Goal: Navigation & Orientation: Find specific page/section

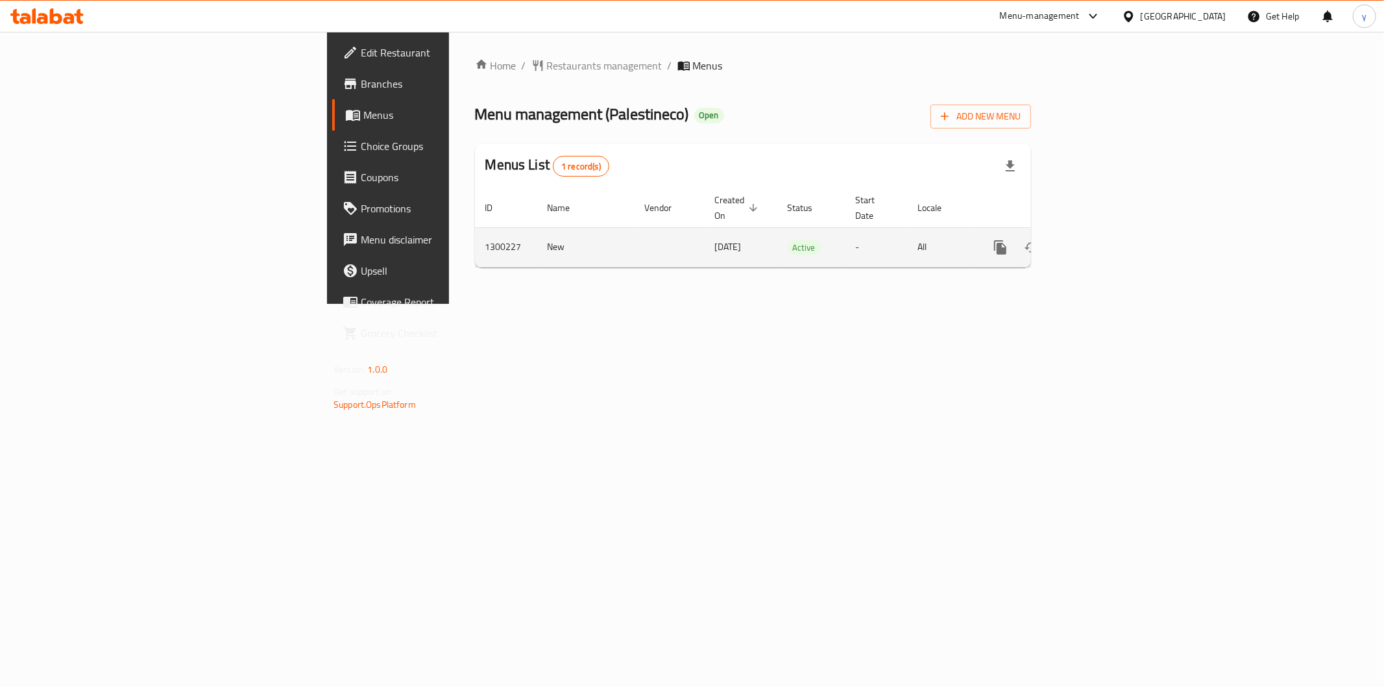
click at [1102, 239] on icon "enhanced table" at bounding box center [1094, 247] width 16 height 16
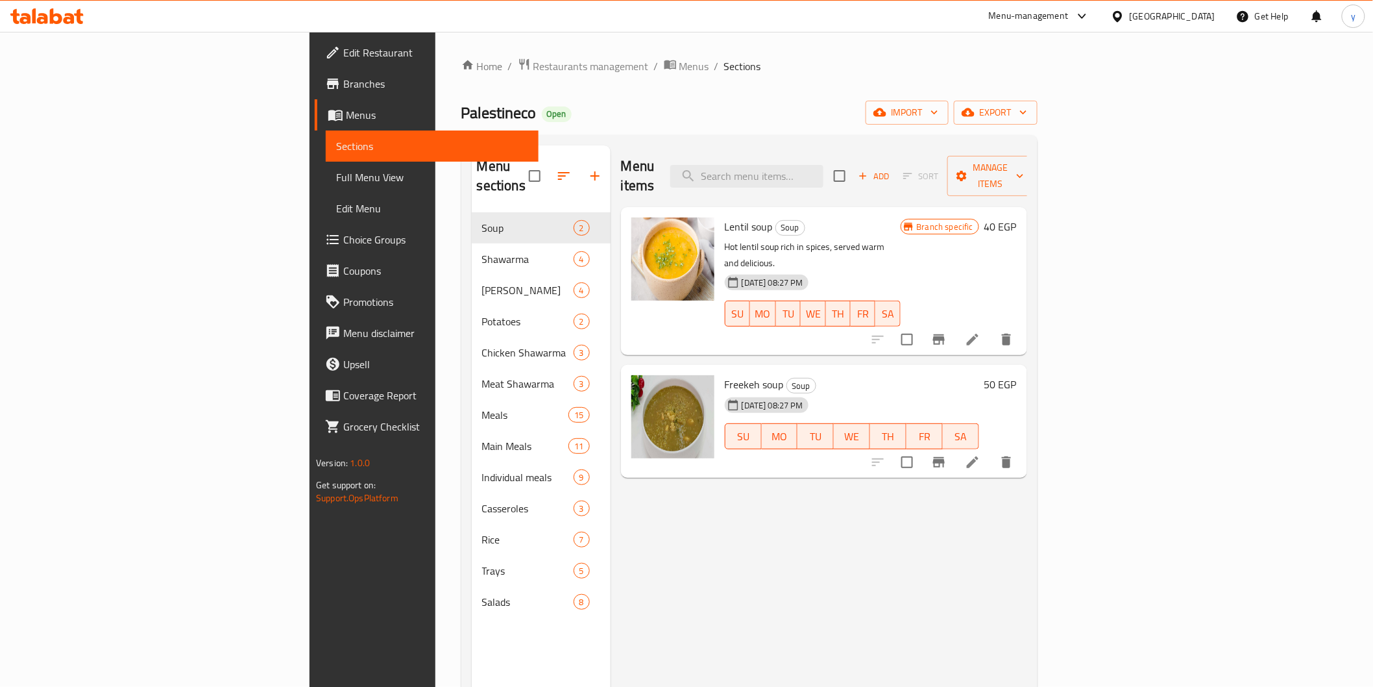
click at [336, 174] on span "Full Menu View" at bounding box center [432, 177] width 192 height 16
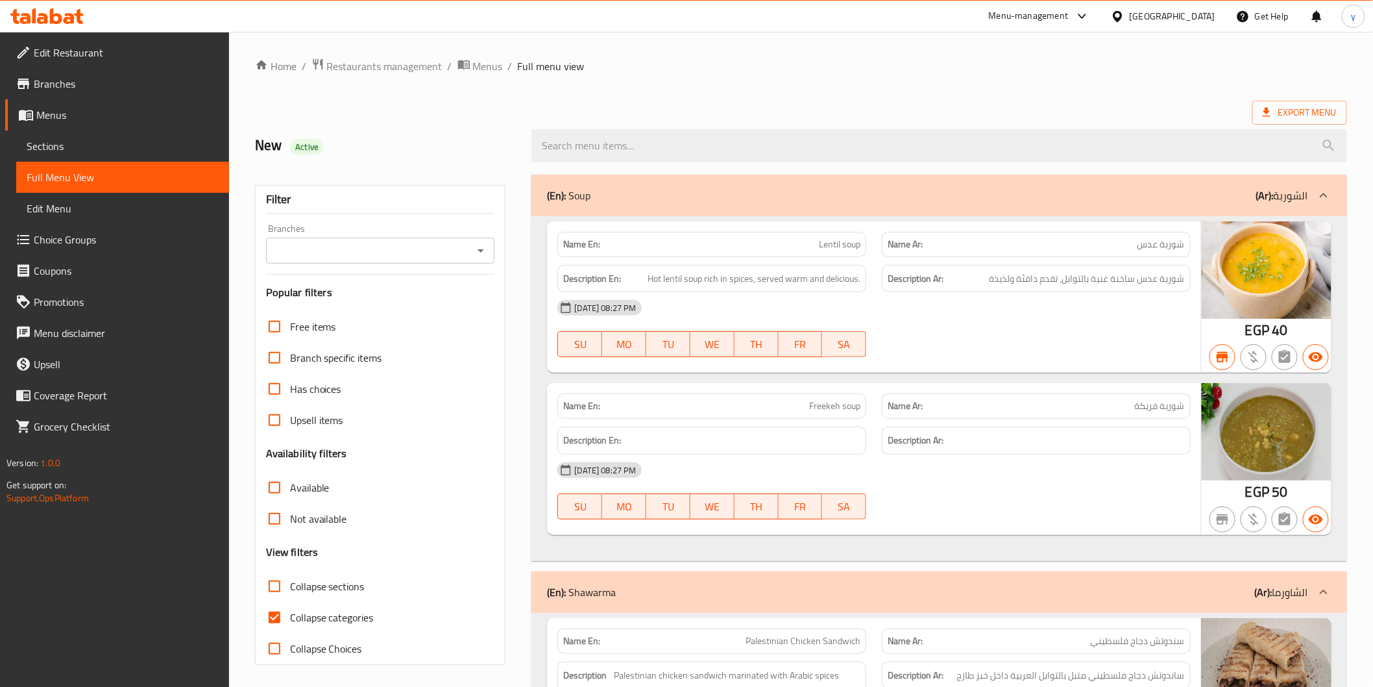
click at [106, 139] on span "Sections" at bounding box center [123, 146] width 192 height 16
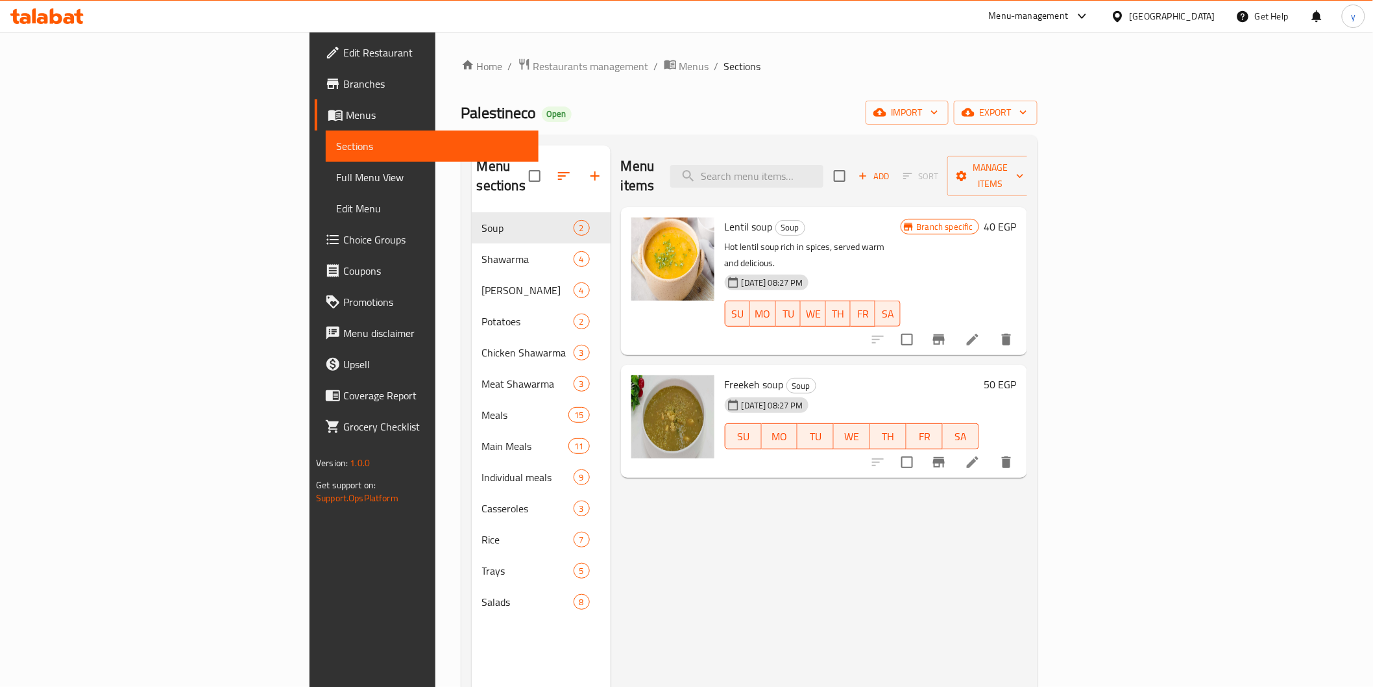
click at [336, 179] on span "Full Menu View" at bounding box center [432, 177] width 192 height 16
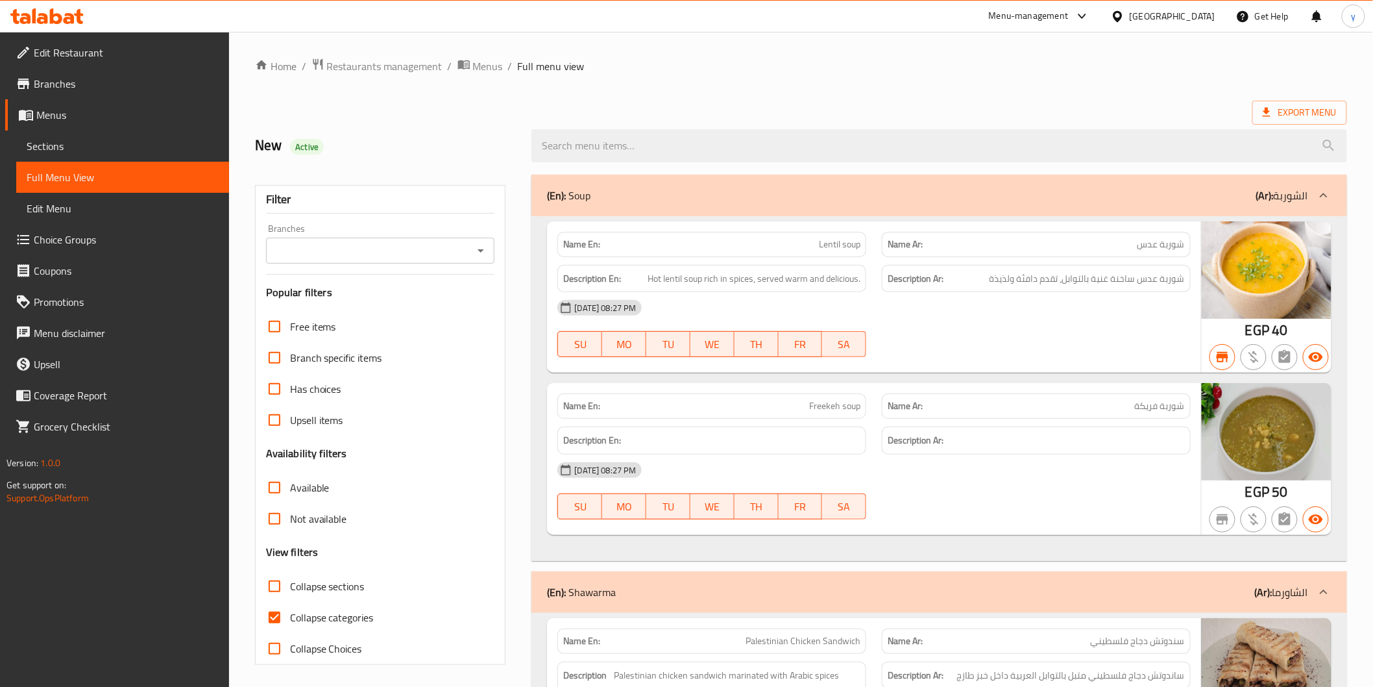
click at [491, 258] on div "Branches" at bounding box center [380, 251] width 229 height 26
click at [487, 256] on icon "Open" at bounding box center [481, 251] width 16 height 16
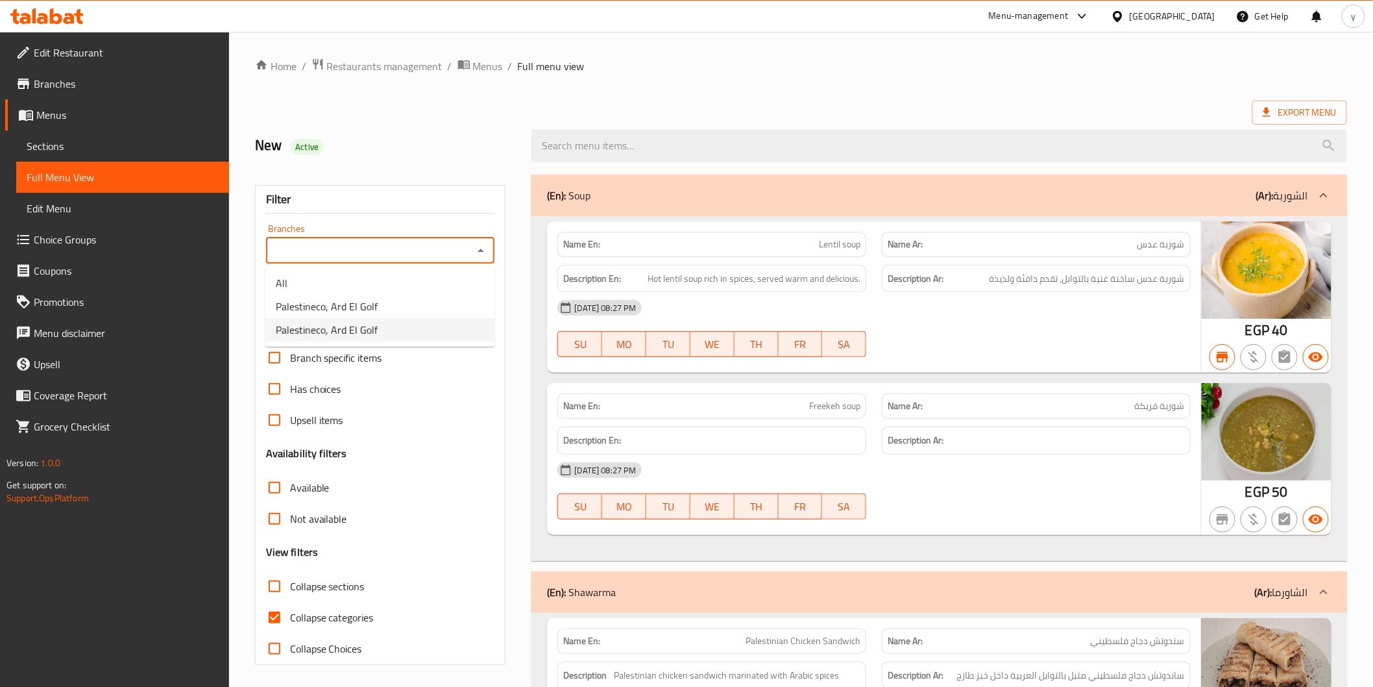
click at [354, 330] on span "Palestineco, Ard El Golf" at bounding box center [327, 330] width 102 height 16
type input "Palestineco, Ard El Golf"
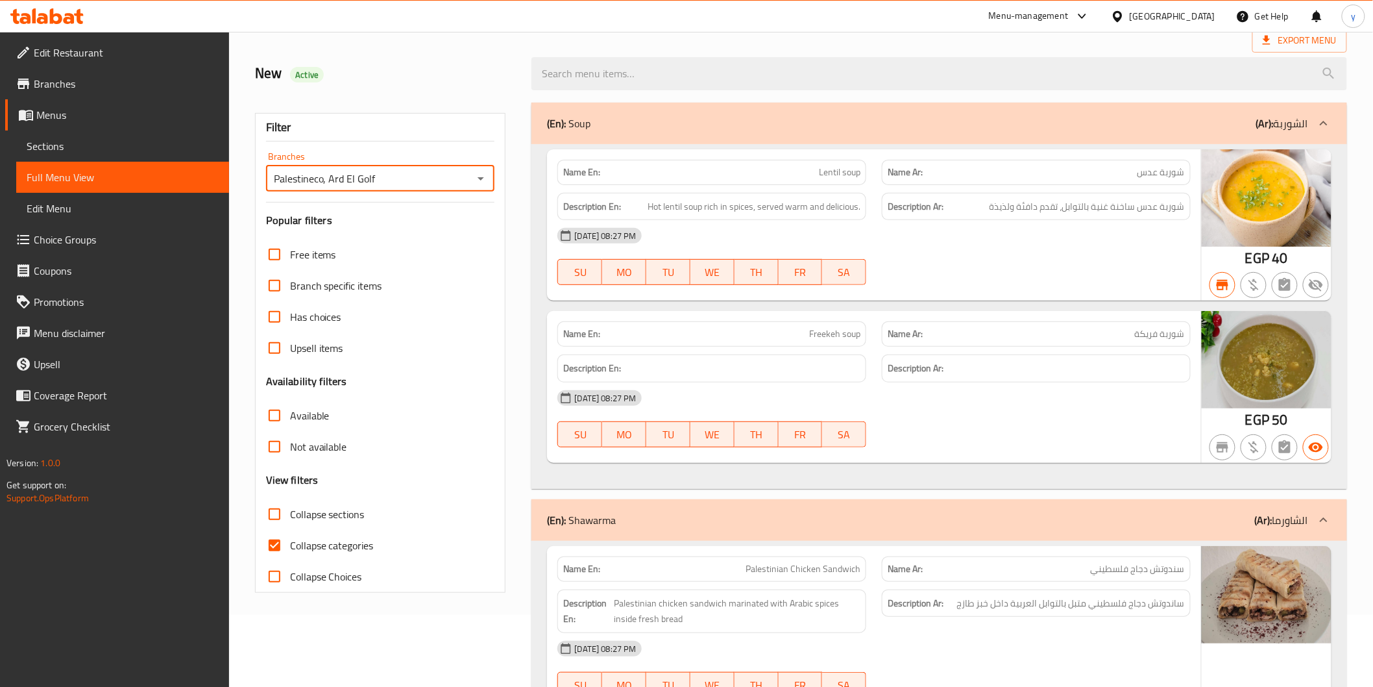
click at [273, 541] on input "Collapse categories" at bounding box center [274, 545] width 31 height 31
checkbox input "false"
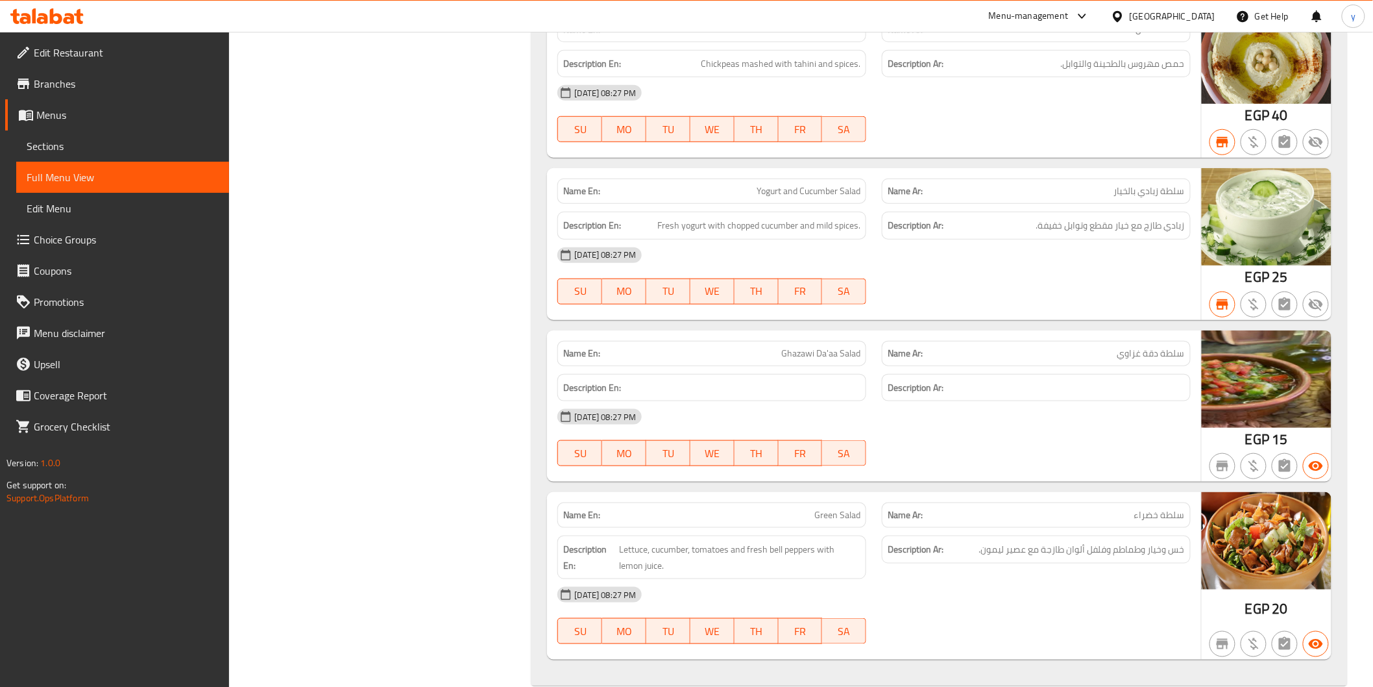
scroll to position [18934, 0]
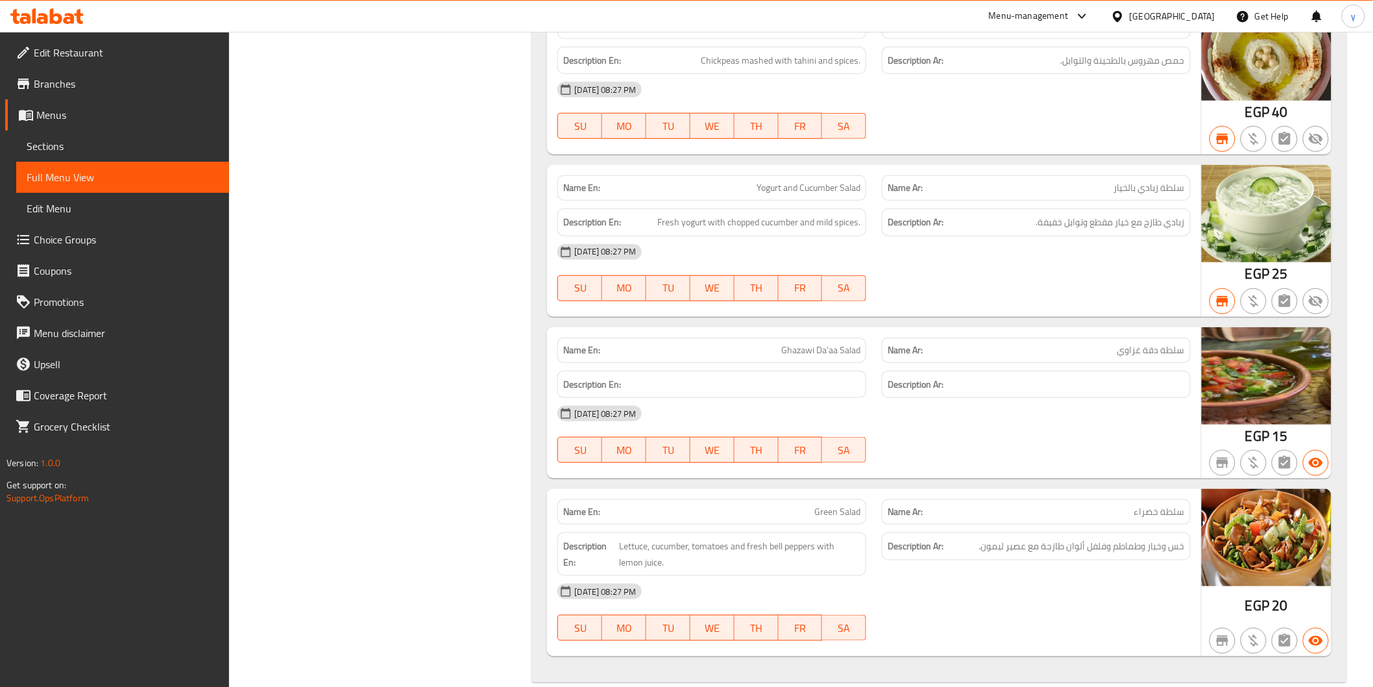
click at [68, 92] on span "Branches" at bounding box center [126, 84] width 185 height 16
